Goal: Information Seeking & Learning: Learn about a topic

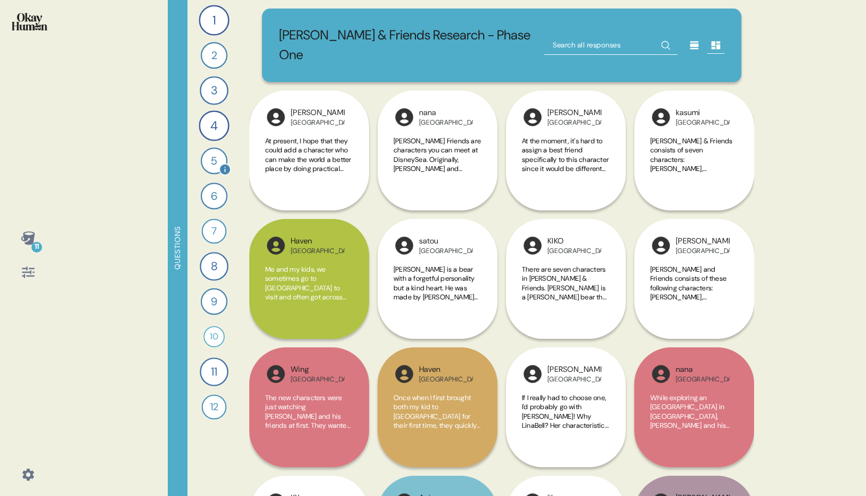
click at [214, 163] on div "5" at bounding box center [214, 161] width 27 height 27
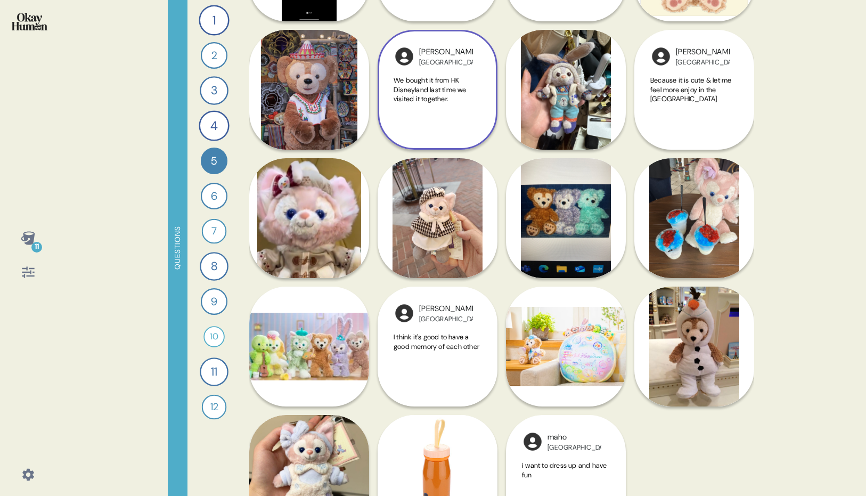
scroll to position [1432, 0]
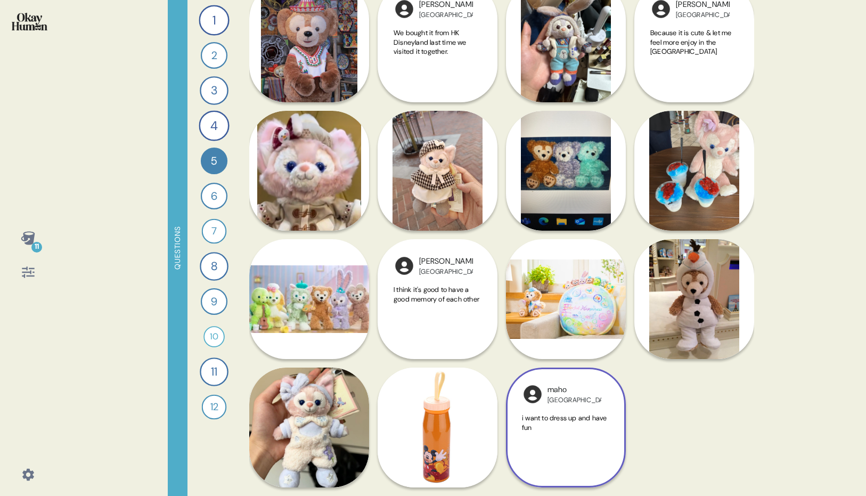
click at [560, 422] on span "i want to dress up and have fun" at bounding box center [564, 422] width 85 height 19
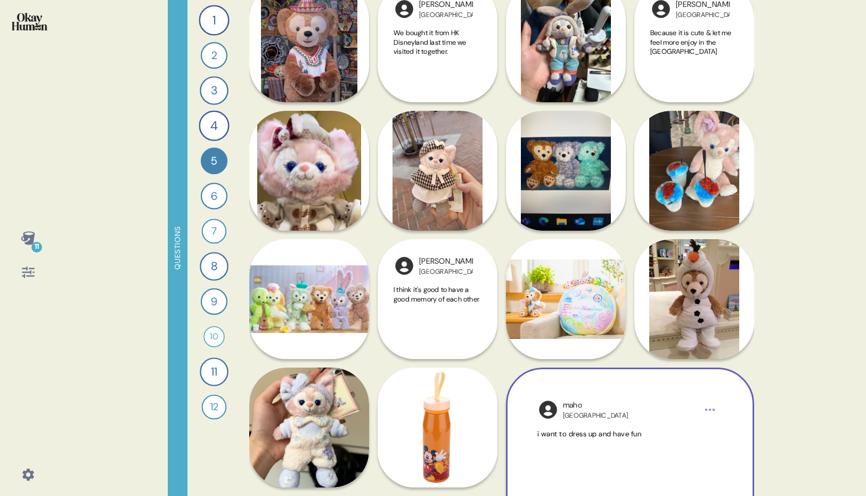
click at [562, 427] on div "maho Japan i want to dress up and have fun" at bounding box center [630, 491] width 248 height 248
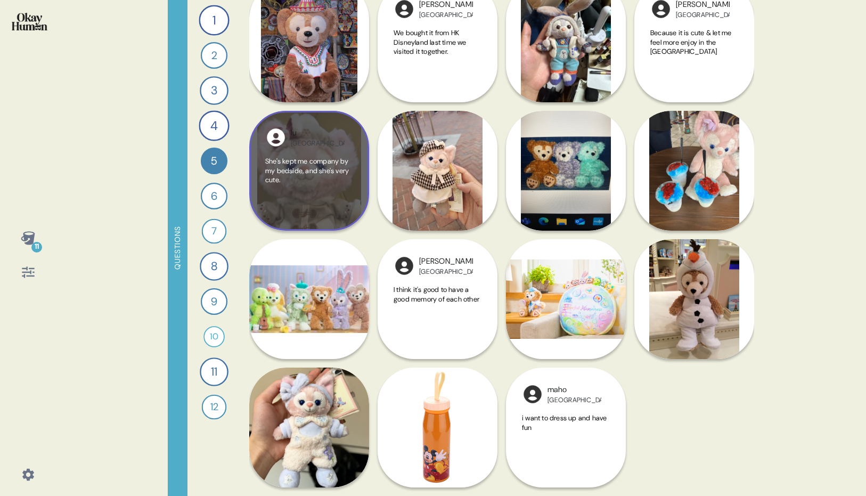
click at [338, 189] on div "She's kept me company by my bedside, and she's very cute." at bounding box center [309, 186] width 88 height 58
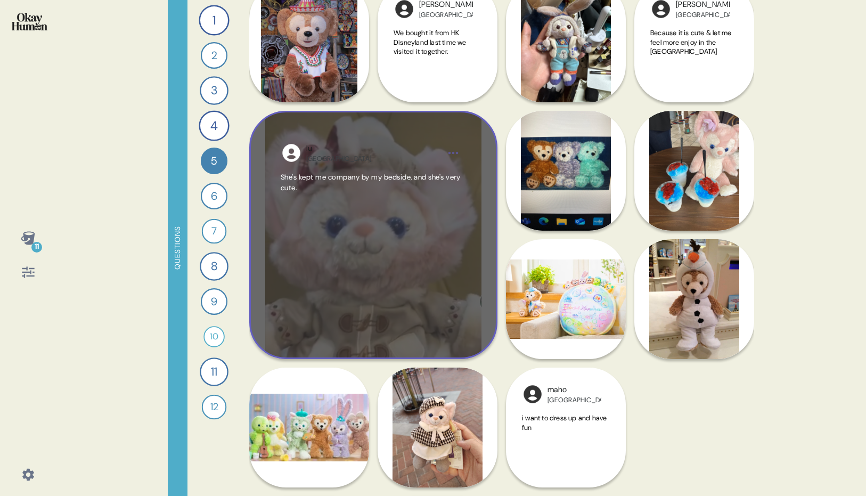
click at [423, 246] on div "She's kept me company by my bedside, and she's very cute." at bounding box center [373, 250] width 185 height 156
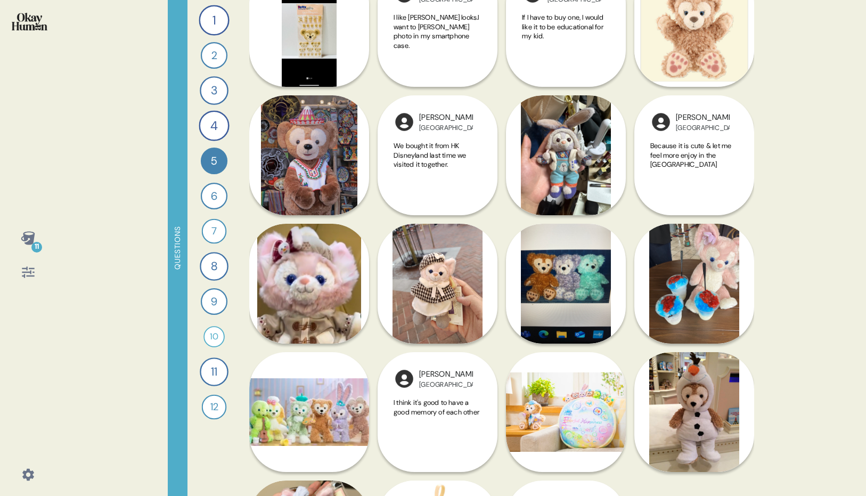
scroll to position [1318, 0]
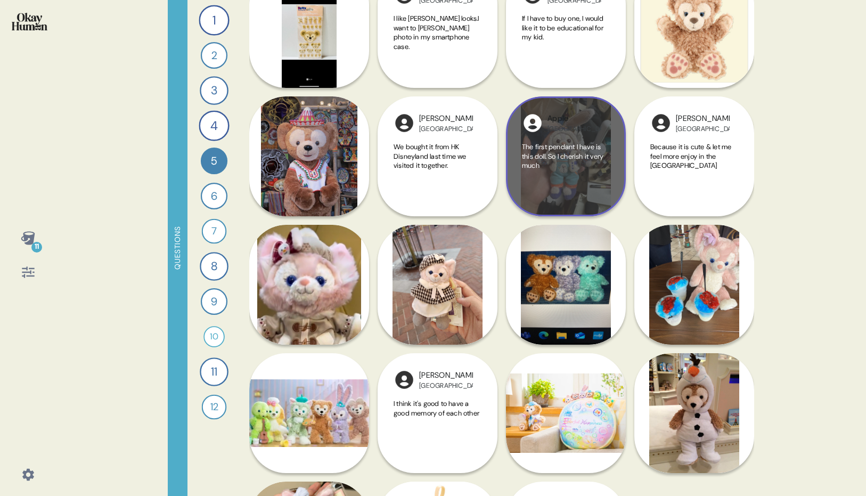
click at [610, 170] on div "Apple China The first pendant I have is this doll. So I cherish it very much" at bounding box center [566, 156] width 120 height 120
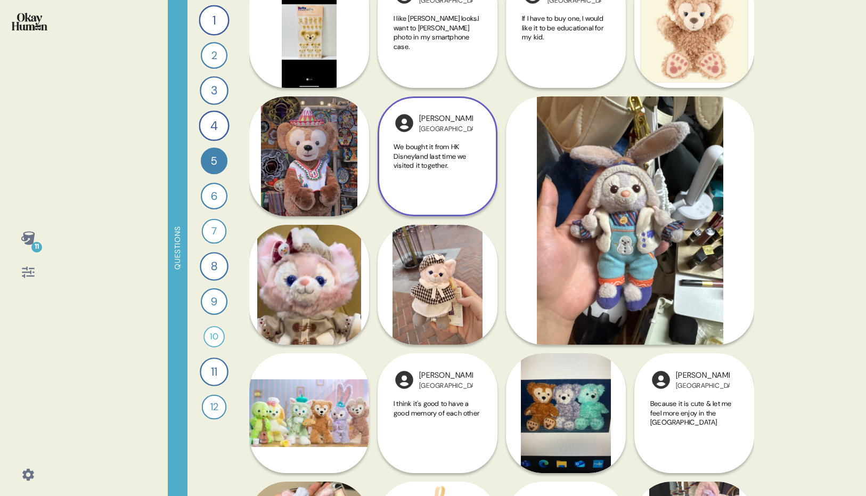
click at [443, 164] on span "We bought it from HK Disneyland last time we visited it together." at bounding box center [430, 156] width 73 height 28
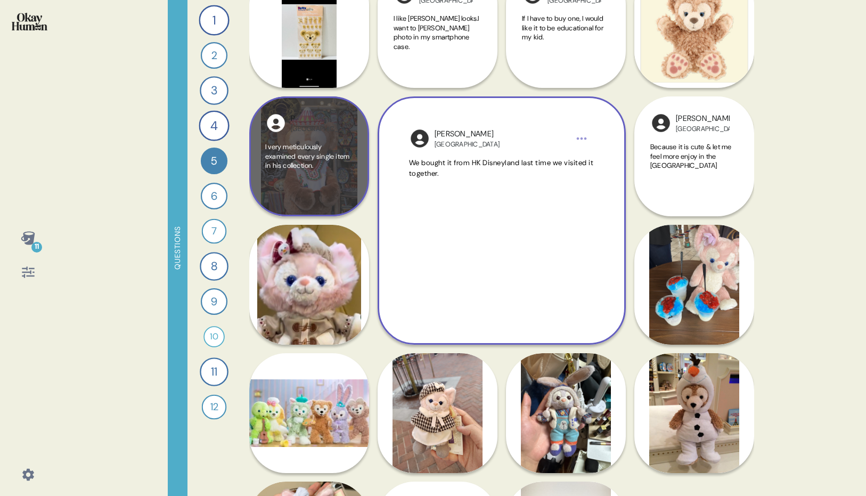
click at [318, 163] on span "I very meticulously examined every single item in his collection." at bounding box center [307, 156] width 84 height 28
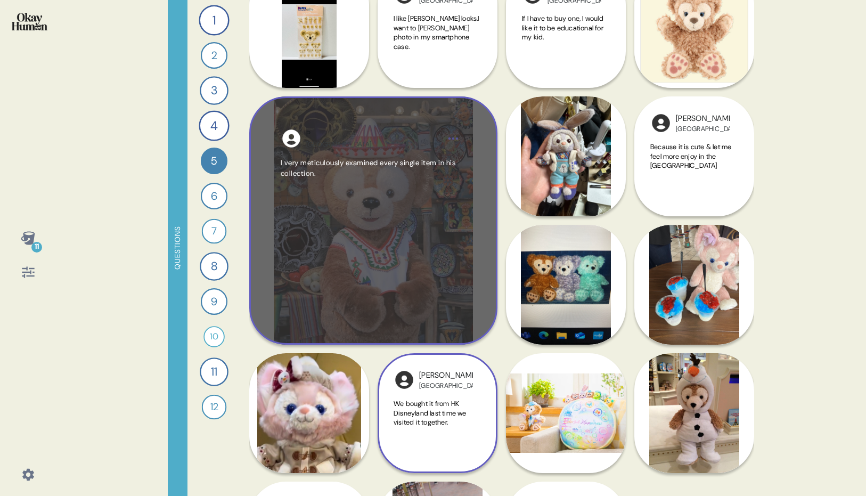
click at [351, 206] on div "I very meticulously examined every single item in his collection." at bounding box center [373, 236] width 185 height 156
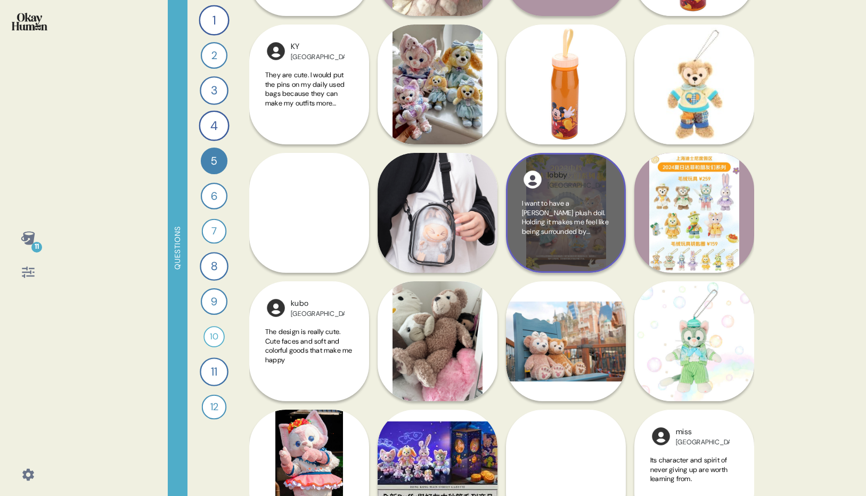
scroll to position [745, 0]
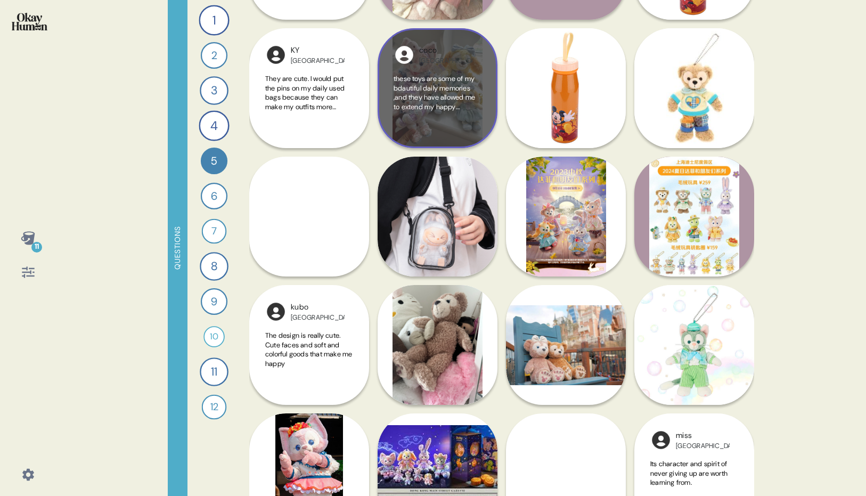
click at [445, 116] on div "these toys are some of my bdautiful daily memories ,and they have allowed me to…" at bounding box center [438, 103] width 88 height 58
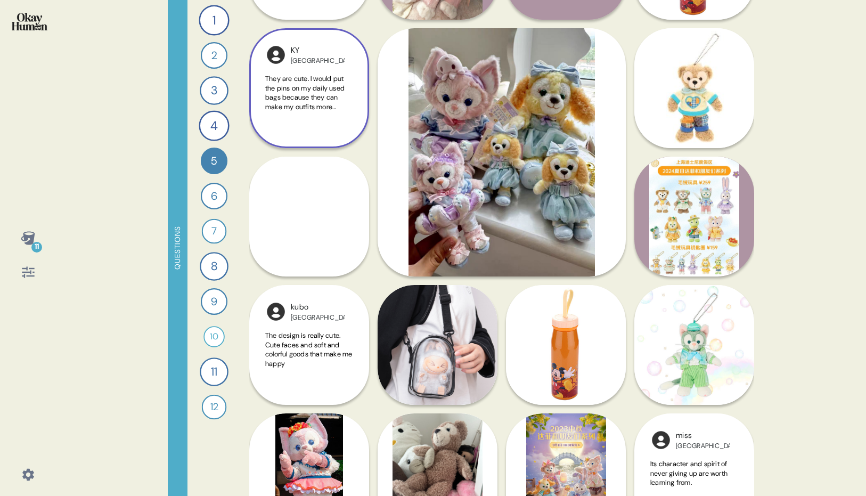
click at [320, 96] on span "They are cute. I would put the pins on my daily used bags because they can make…" at bounding box center [304, 97] width 79 height 46
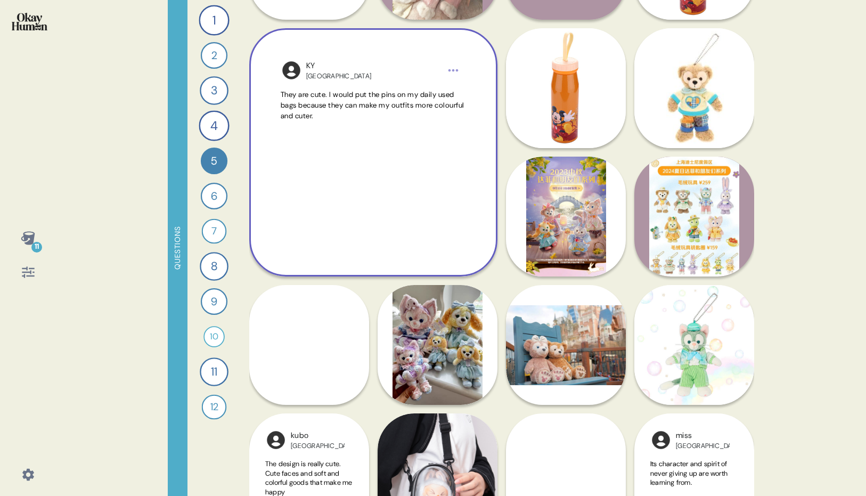
click at [799, 101] on div "11 Questions 1 How would you describe [PERSON_NAME] and Friends and each charac…" at bounding box center [433, 248] width 866 height 496
click at [784, 111] on div "11 Questions 1 How would you describe [PERSON_NAME] and Friends and each charac…" at bounding box center [433, 248] width 866 height 496
click at [115, 171] on div "11 Questions 1 How would you describe [PERSON_NAME] and Friends and each charac…" at bounding box center [433, 248] width 866 height 496
click at [337, 114] on span "They are cute. I would put the pins on my daily used bags because they can make…" at bounding box center [373, 105] width 184 height 31
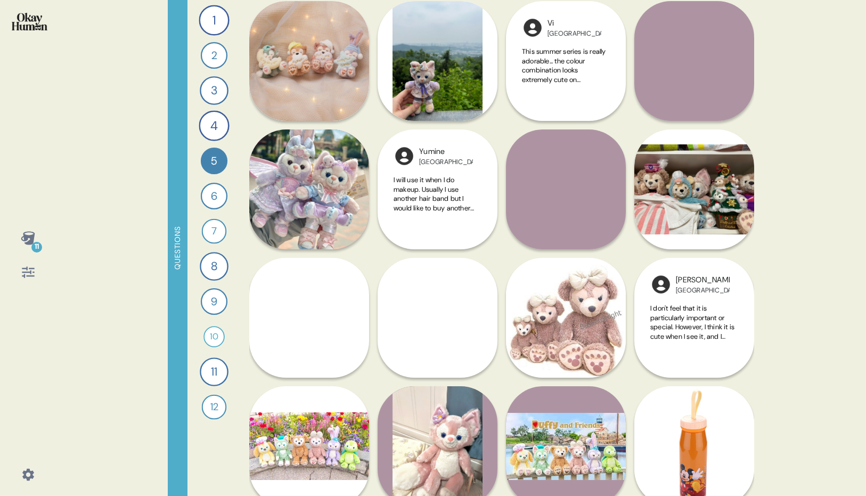
scroll to position [255, 0]
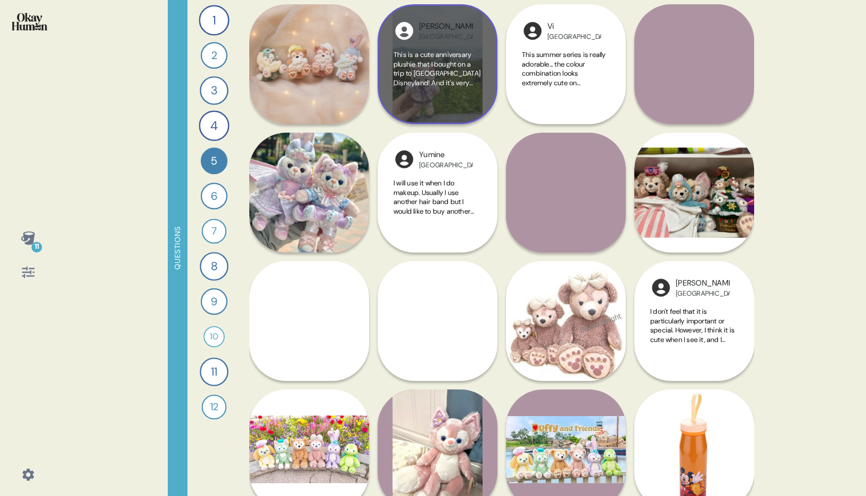
click at [439, 92] on div "This is a cute anniversary plushie that I bought on a trip to [GEOGRAPHIC_DATA]…" at bounding box center [438, 79] width 88 height 58
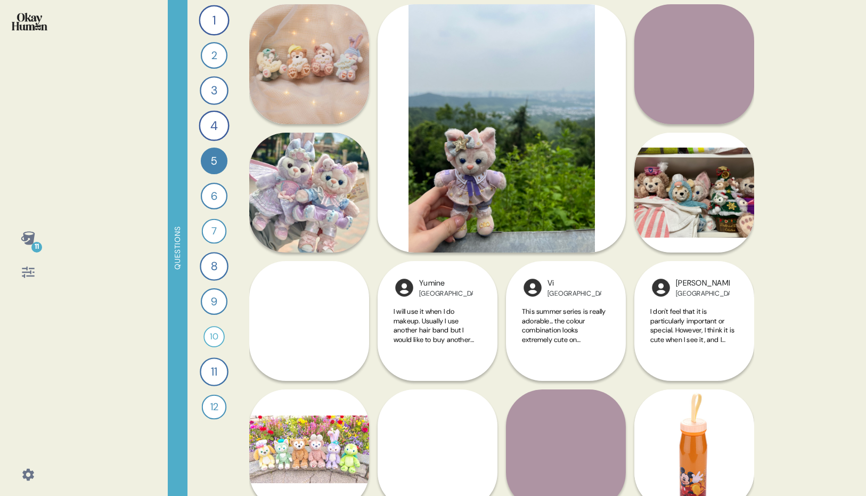
click at [790, 122] on div "11 Questions 1 How would you describe [PERSON_NAME] and Friends and each charac…" at bounding box center [433, 248] width 866 height 496
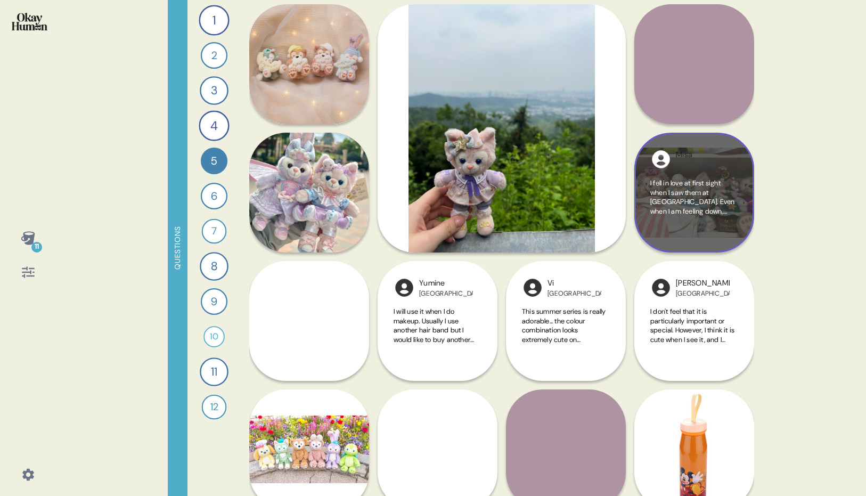
click at [718, 184] on span "I fell in love at first sight when I saw them at [GEOGRAPHIC_DATA]. Even when I…" at bounding box center [692, 210] width 85 height 65
